Goal: Information Seeking & Learning: Learn about a topic

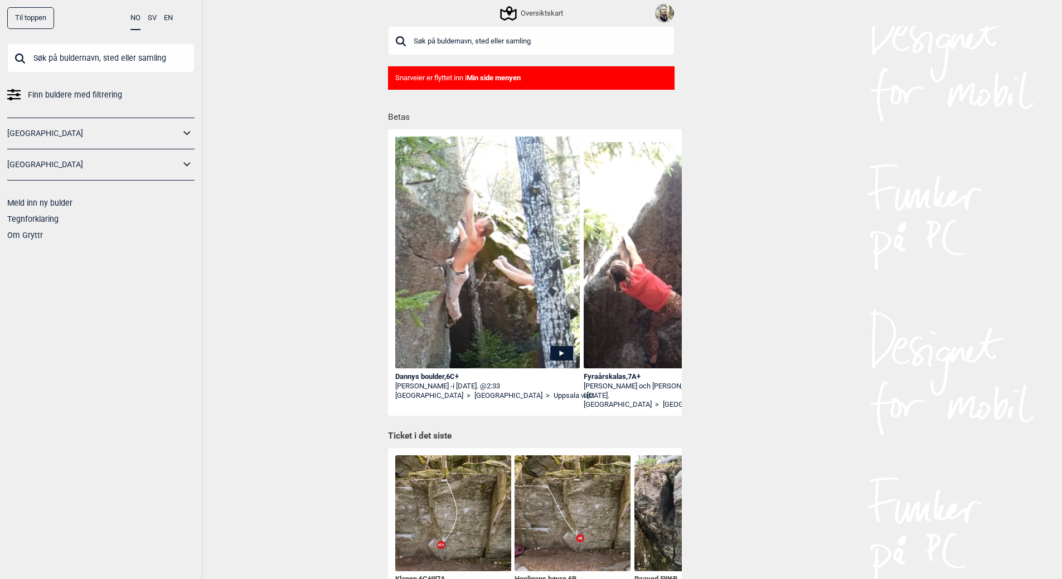
click at [83, 133] on link "[GEOGRAPHIC_DATA]" at bounding box center [93, 133] width 173 height 16
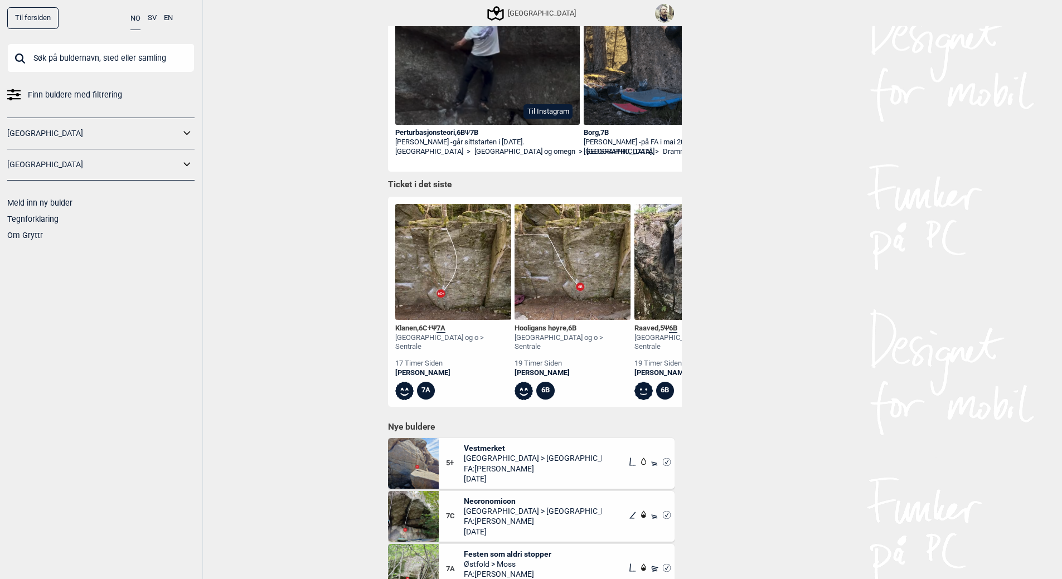
scroll to position [167, 0]
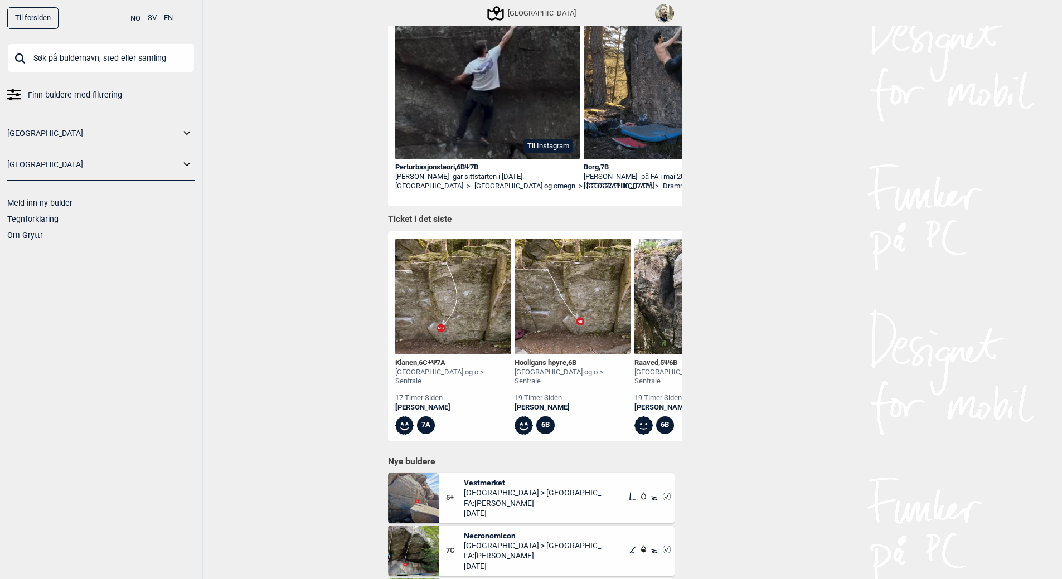
click at [669, 11] on img at bounding box center [664, 13] width 19 height 19
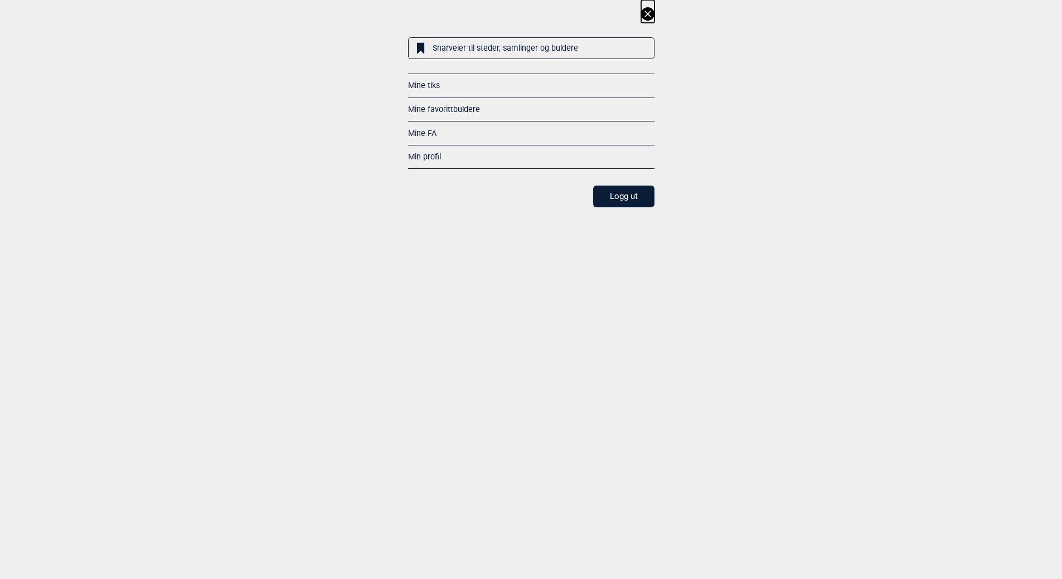
click at [417, 131] on link "Mine FA" at bounding box center [422, 133] width 28 height 9
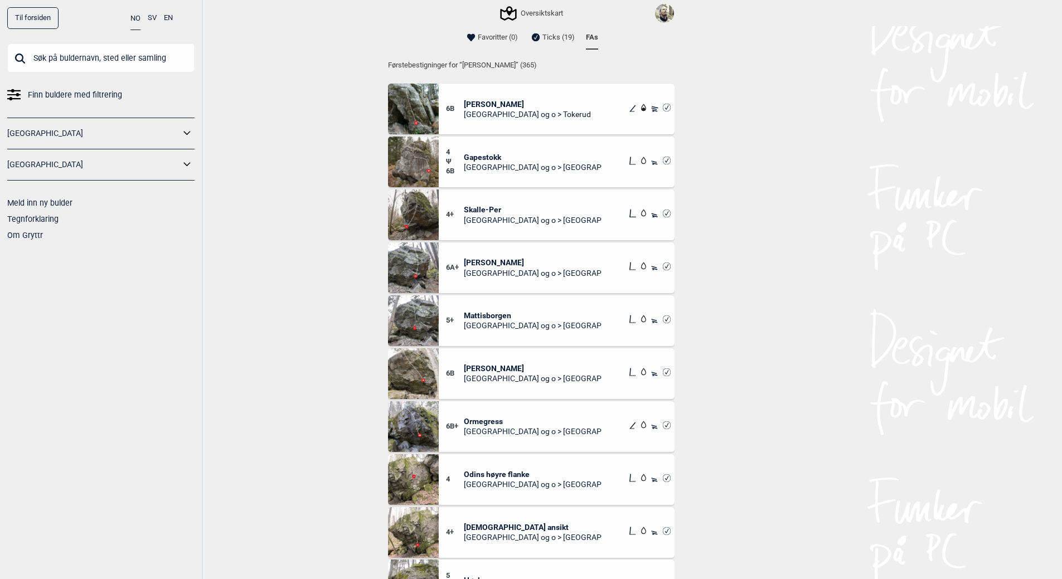
click at [34, 14] on link "Til forsiden" at bounding box center [32, 18] width 51 height 22
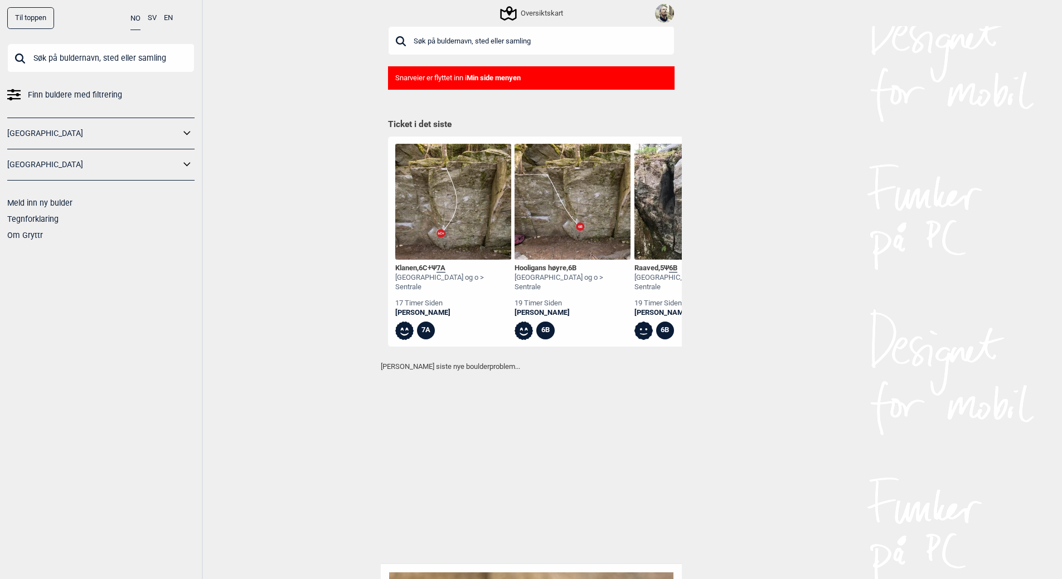
click at [434, 39] on input "text" at bounding box center [531, 40] width 287 height 29
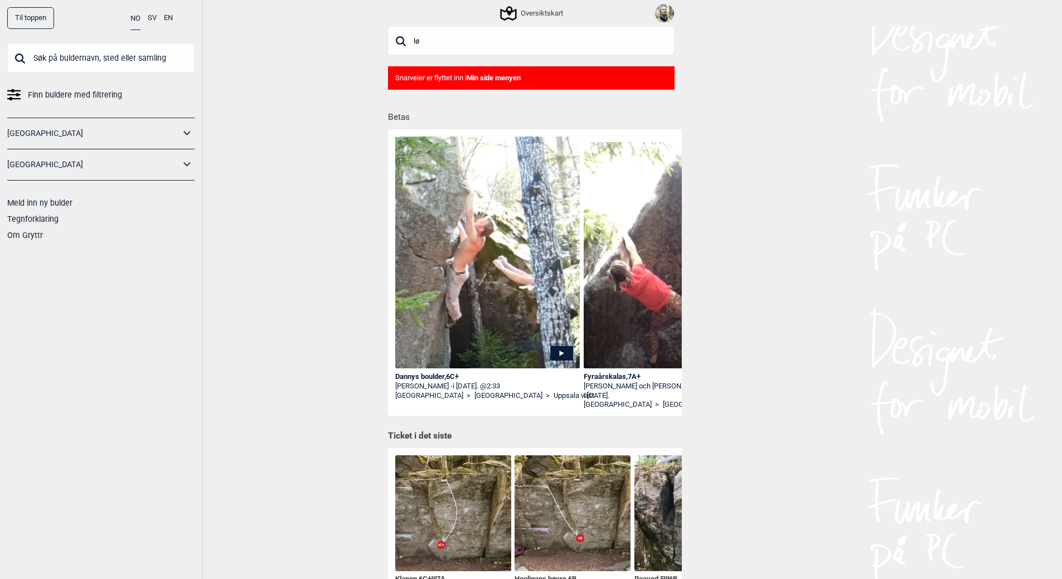
type input "l"
type input "k"
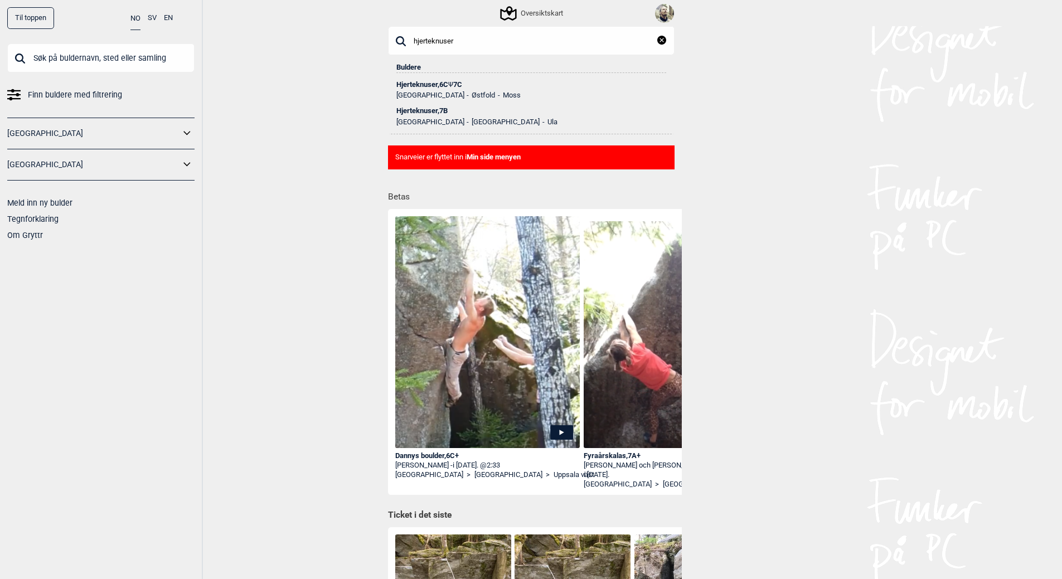
type input "hjerteknuser"
click at [417, 83] on div "Hjerteknuser , 6C Ψ 7C" at bounding box center [531, 85] width 270 height 8
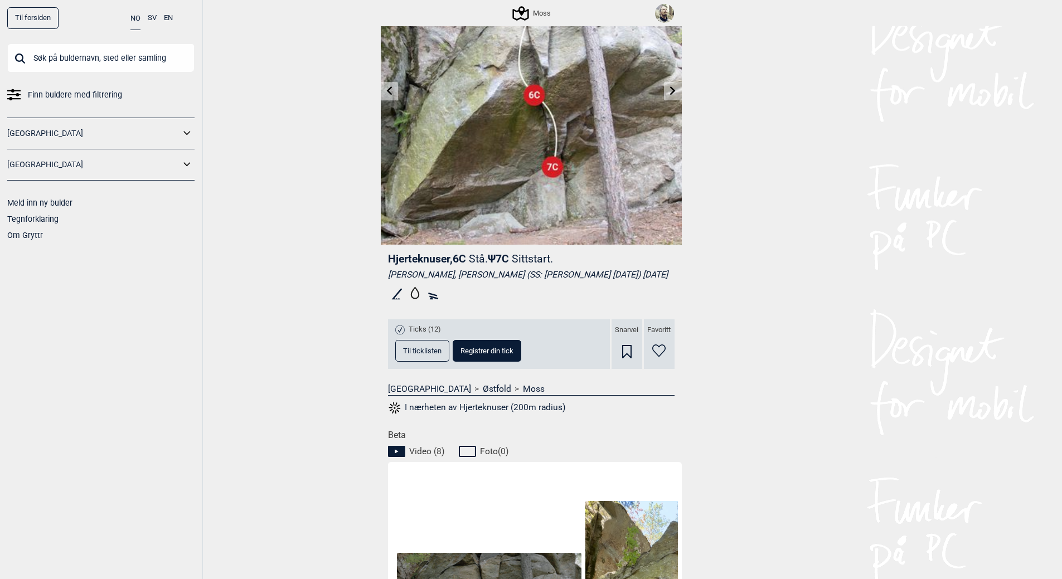
scroll to position [112, 0]
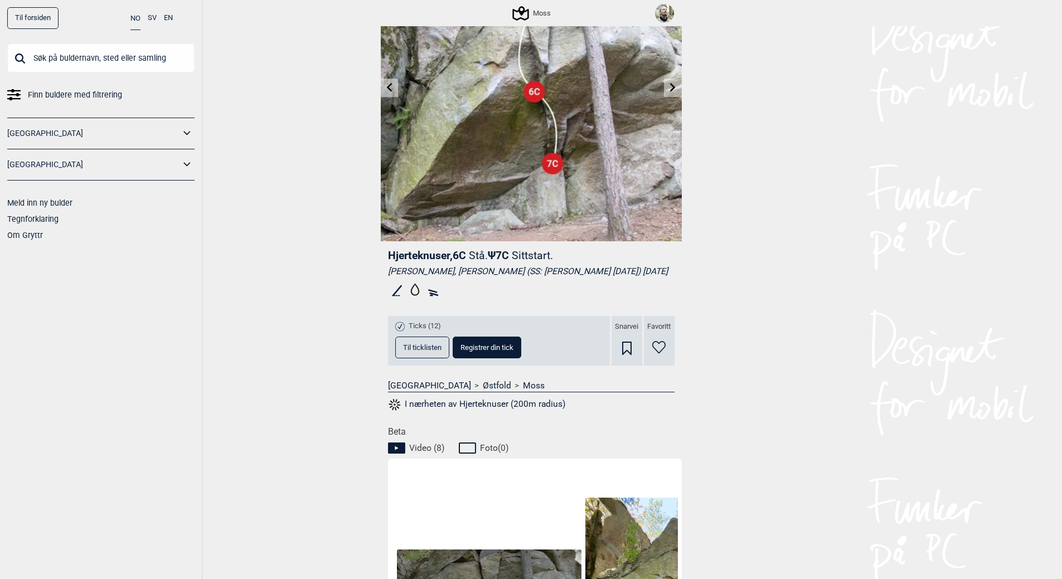
click at [426, 351] on span "Til ticklisten" at bounding box center [422, 347] width 38 height 7
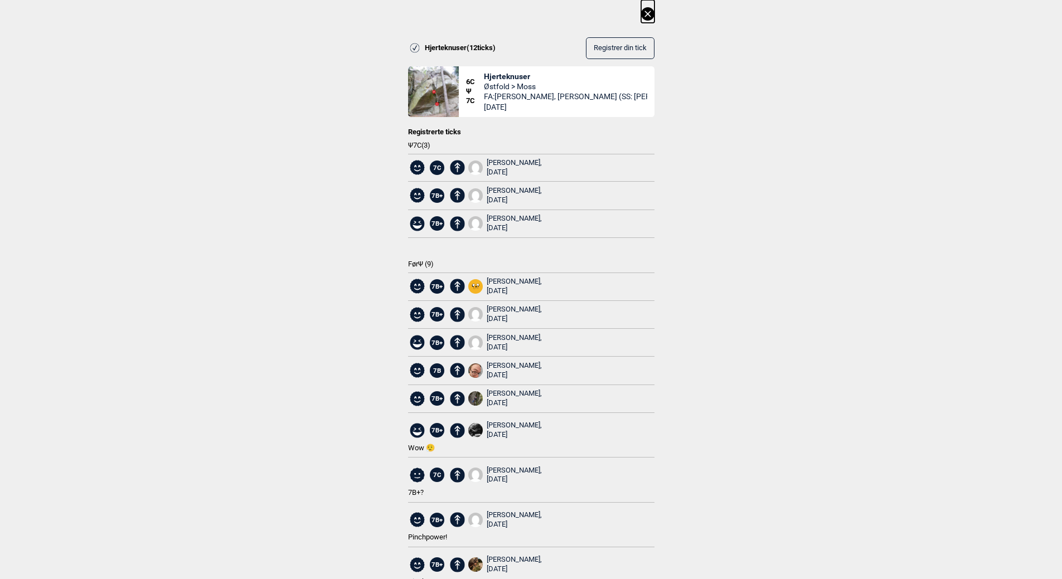
click at [506, 216] on div "[PERSON_NAME], [DATE]" at bounding box center [514, 223] width 55 height 19
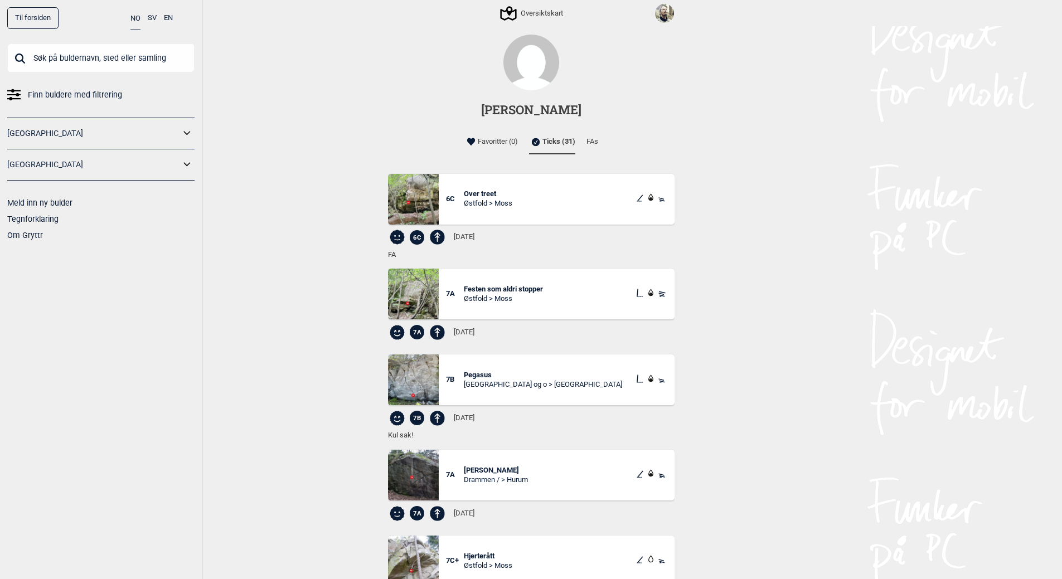
click at [590, 141] on li "FAs" at bounding box center [593, 142] width 12 height 22
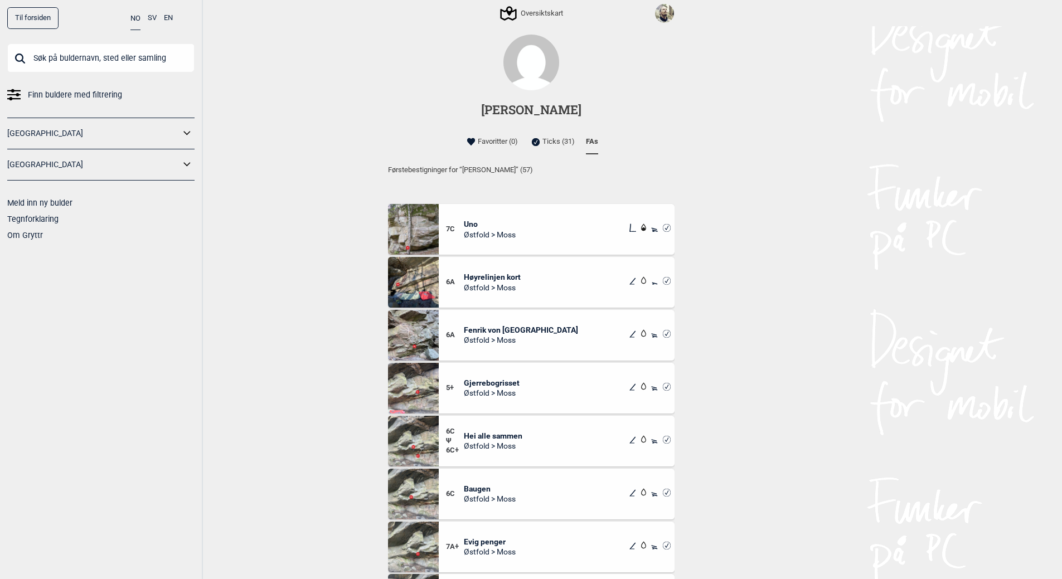
scroll to position [1840, 0]
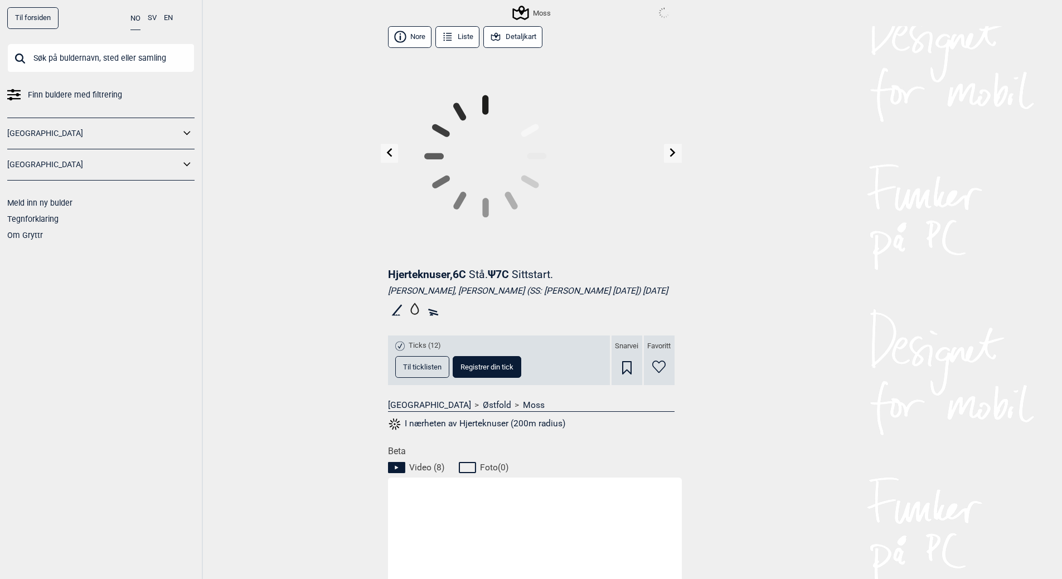
scroll to position [112, 0]
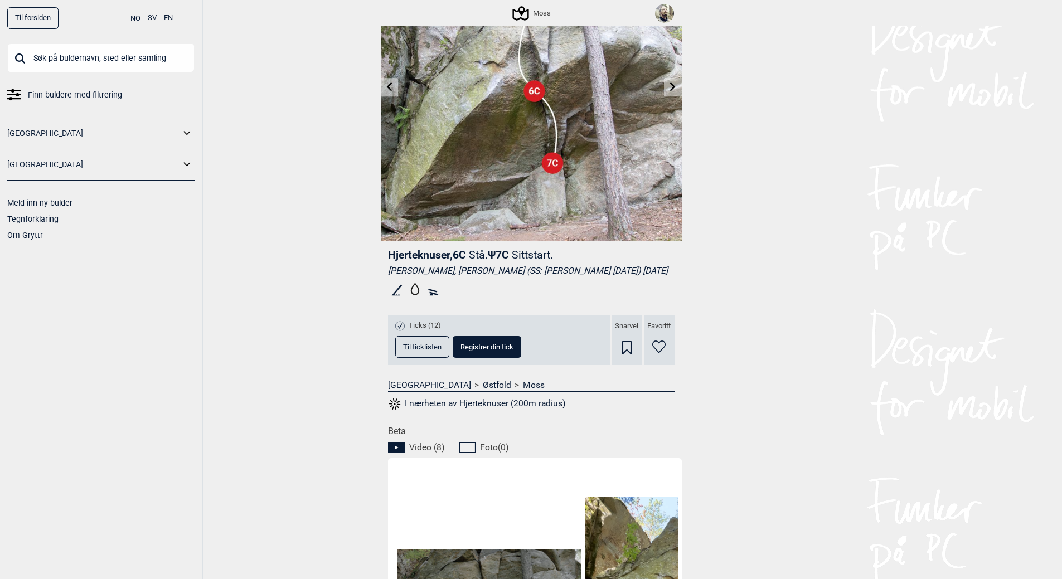
click at [420, 351] on span "Til ticklisten" at bounding box center [422, 346] width 38 height 7
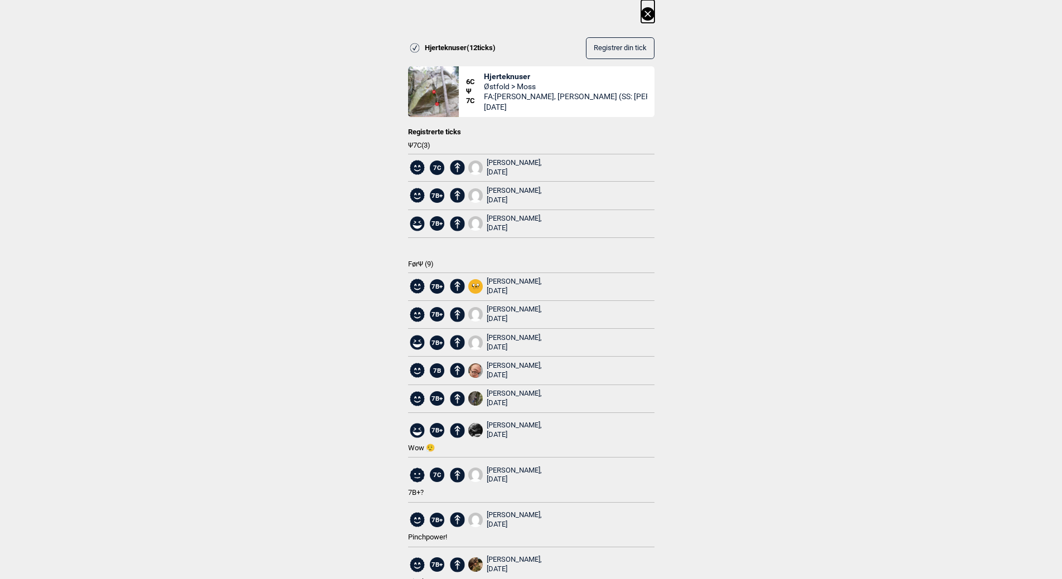
click at [518, 391] on div "[PERSON_NAME], [DATE]" at bounding box center [514, 398] width 55 height 19
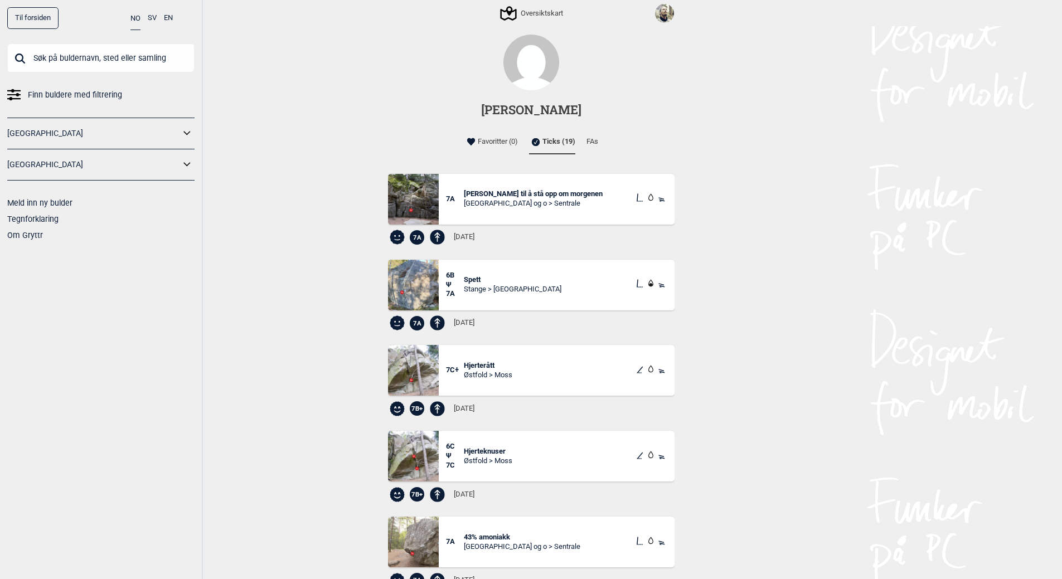
click at [592, 141] on li "FAs" at bounding box center [593, 142] width 12 height 22
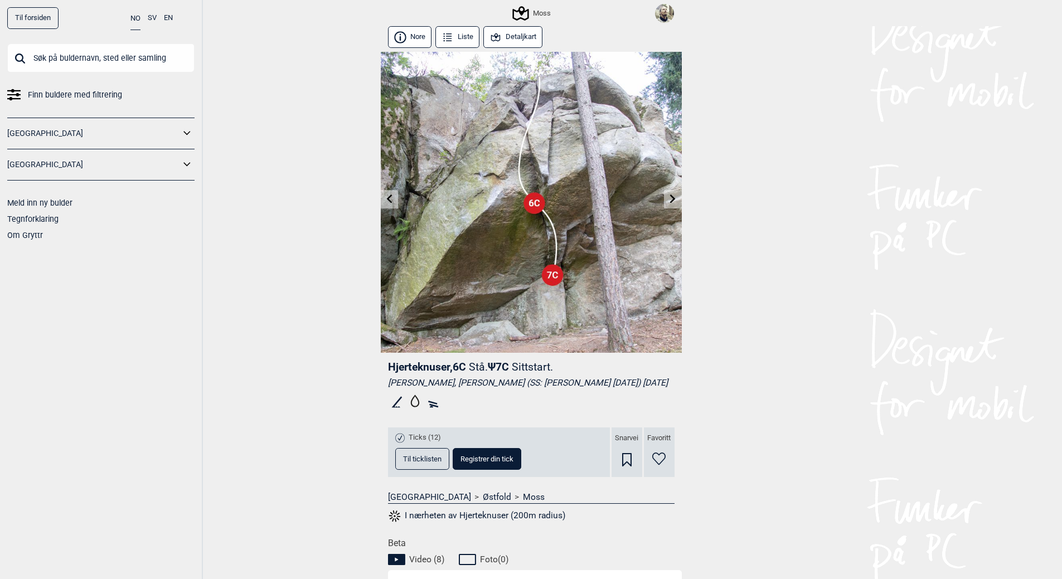
scroll to position [113, 0]
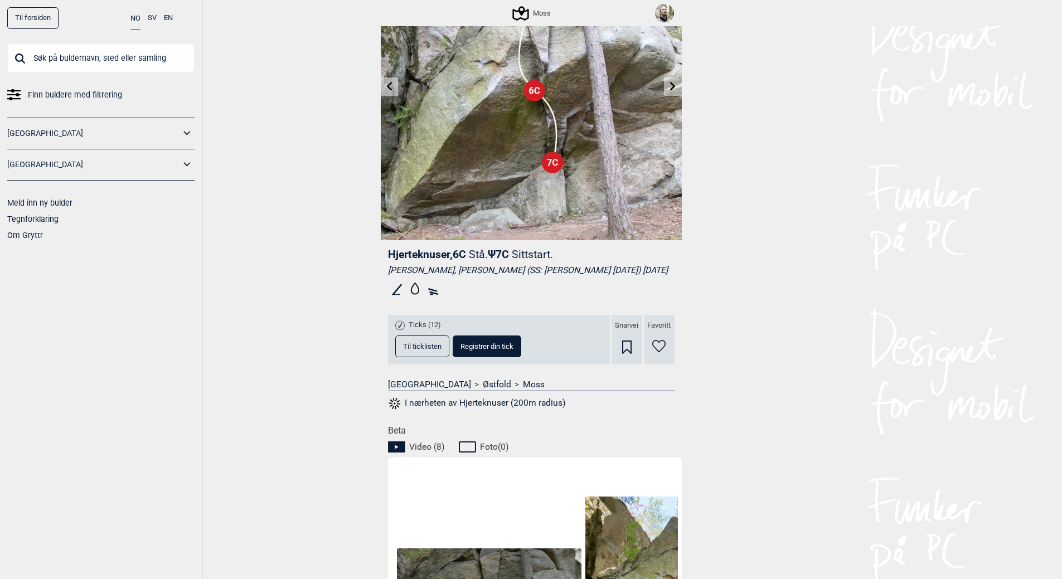
click at [417, 350] on span "Til ticklisten" at bounding box center [422, 346] width 38 height 7
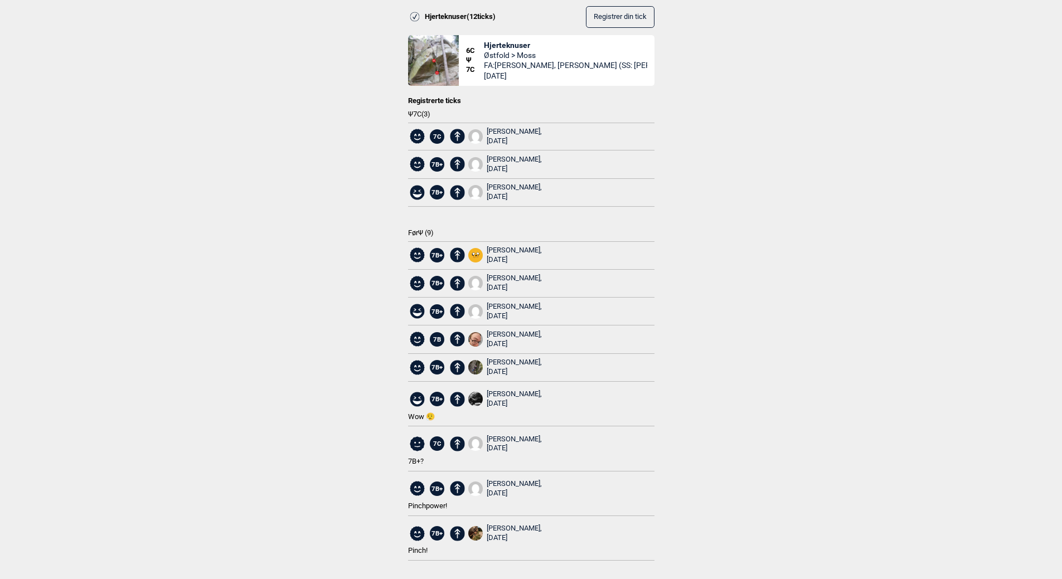
scroll to position [224, 0]
click at [513, 306] on div "[PERSON_NAME], [DATE]" at bounding box center [514, 311] width 55 height 19
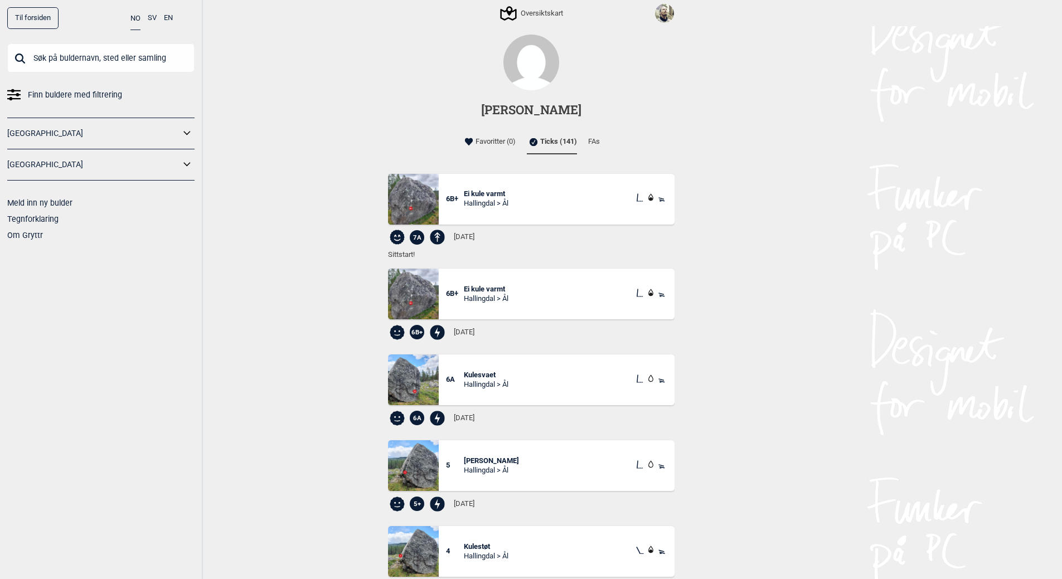
click at [597, 137] on li "FAs" at bounding box center [594, 142] width 12 height 22
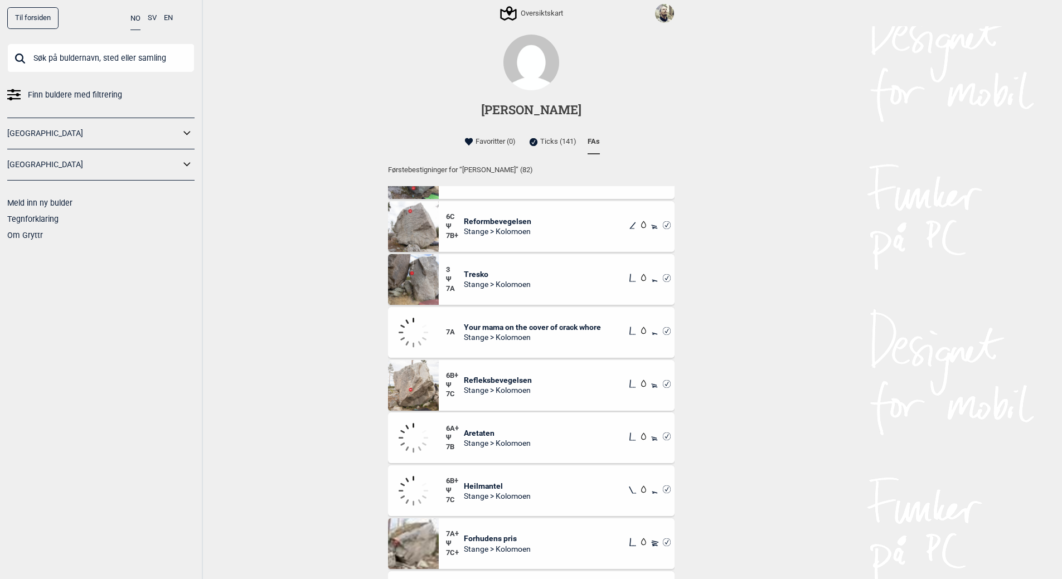
scroll to position [2788, 0]
